Goal: Navigation & Orientation: Find specific page/section

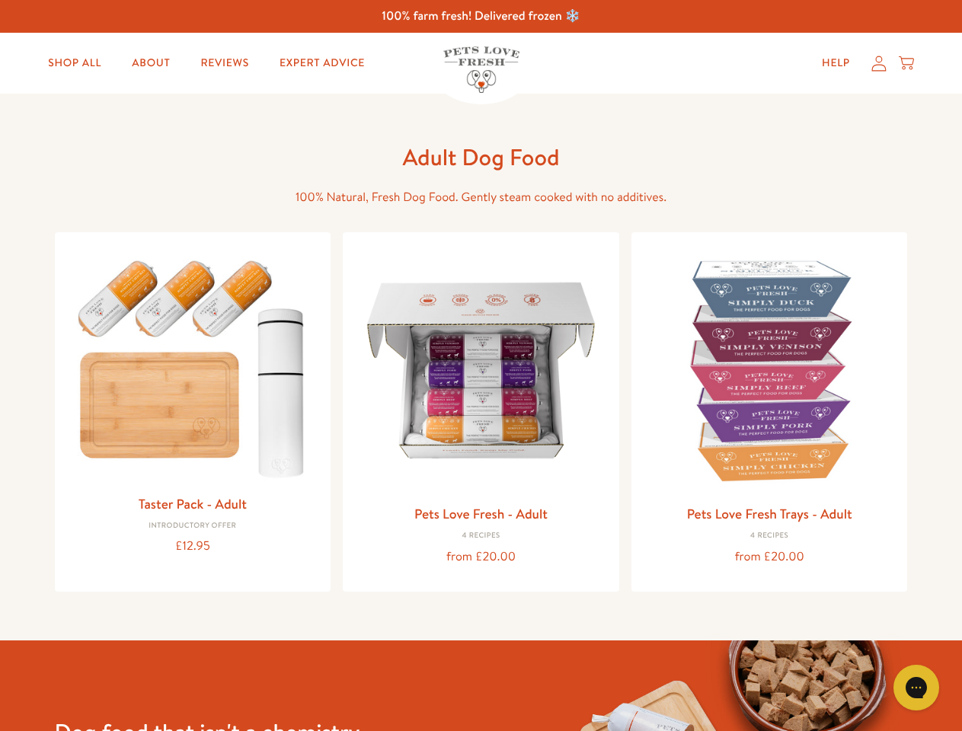
click at [916, 688] on icon "Gorgias live chat" at bounding box center [916, 687] width 14 height 14
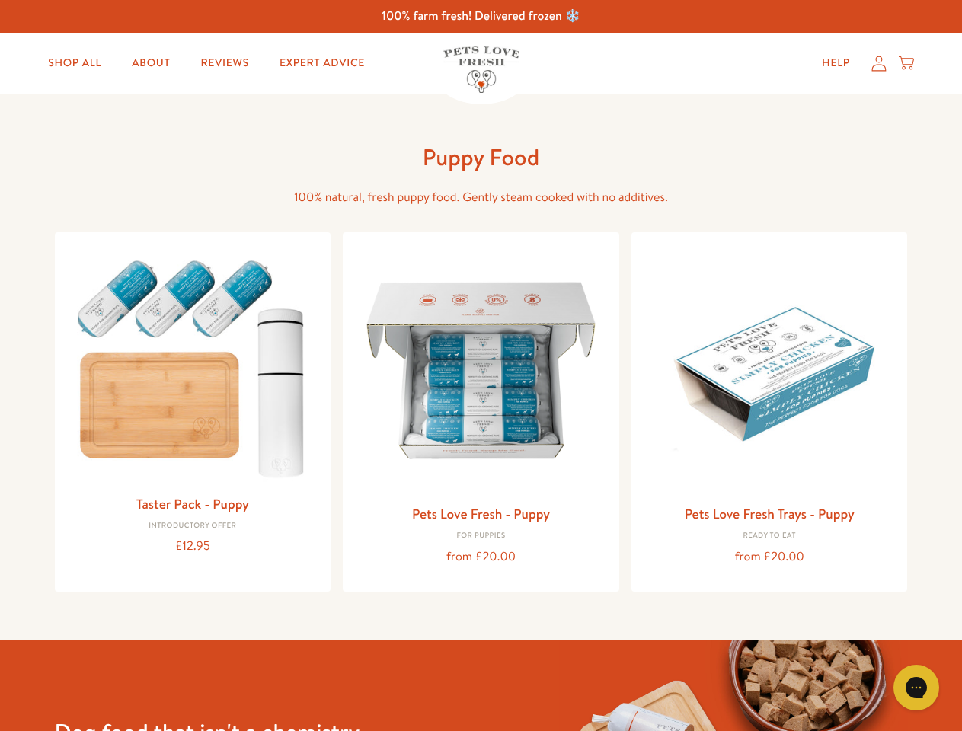
click at [916, 688] on icon "Gorgias live chat" at bounding box center [916, 687] width 14 height 14
